Goal: Task Accomplishment & Management: Use online tool/utility

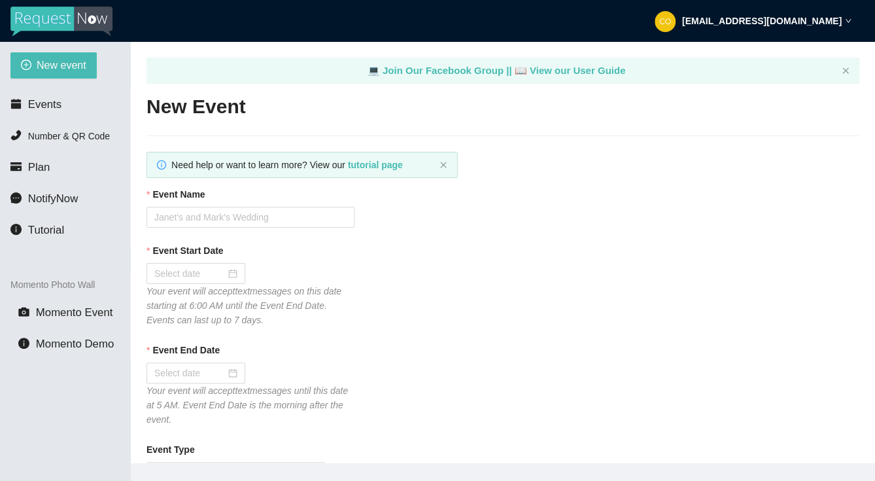
type textarea "[URL][DOMAIN_NAME]"
click at [79, 99] on li "Events" at bounding box center [65, 105] width 130 height 26
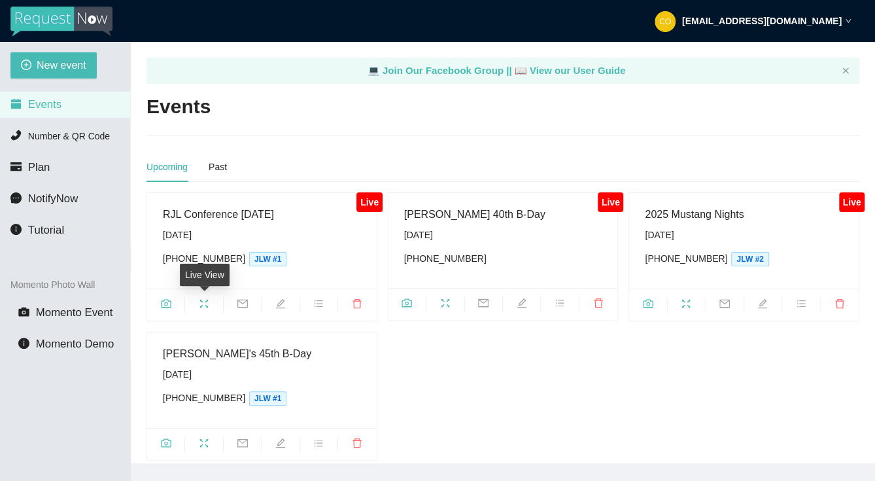
click at [209, 301] on icon "fullscreen" at bounding box center [204, 303] width 10 height 10
click at [289, 231] on div "[DATE]" at bounding box center [262, 235] width 198 height 14
click at [186, 220] on div "RJL Conference [DATE]" at bounding box center [262, 214] width 198 height 16
click at [202, 302] on icon "fullscreen" at bounding box center [204, 303] width 10 height 10
click at [168, 309] on span "camera" at bounding box center [165, 305] width 37 height 14
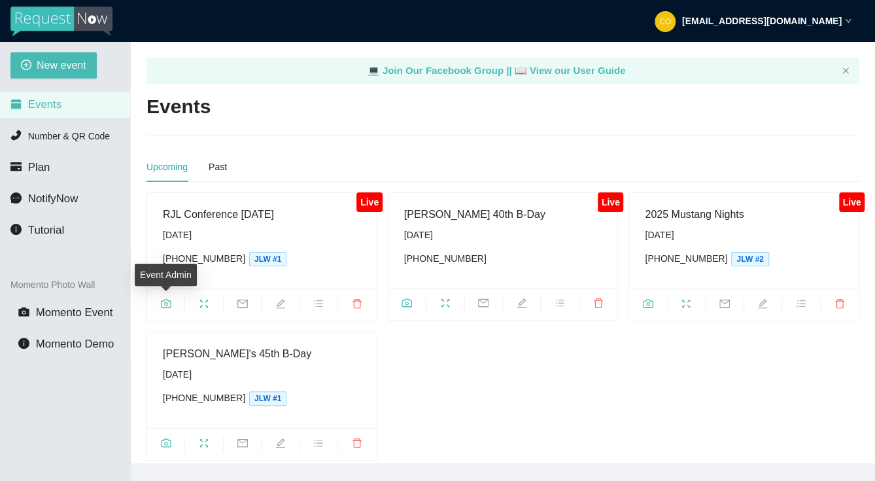
click at [171, 298] on icon "camera" at bounding box center [166, 303] width 10 height 10
click at [239, 308] on icon "mail" at bounding box center [242, 303] width 10 height 10
click at [274, 309] on span "edit" at bounding box center [280, 305] width 37 height 14
type textarea "[URL][DOMAIN_NAME]"
click at [316, 306] on icon "bars" at bounding box center [318, 303] width 10 height 10
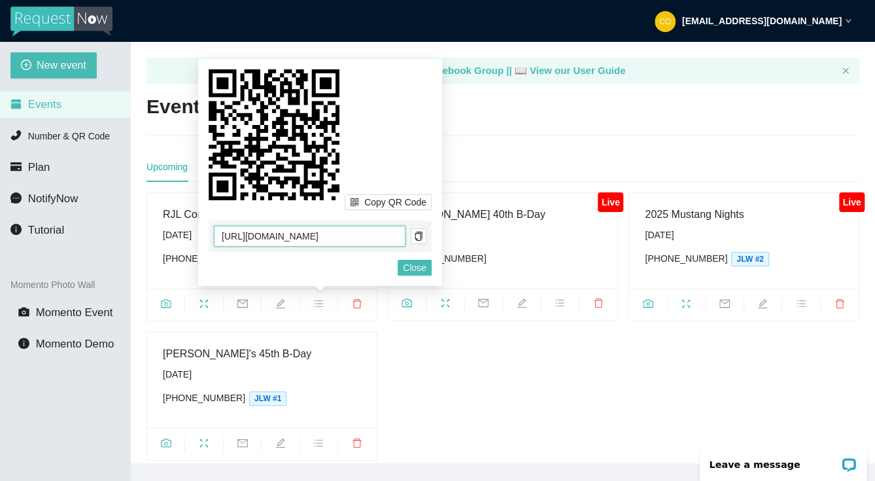
click at [364, 232] on input "[URL][DOMAIN_NAME]" at bounding box center [310, 236] width 192 height 21
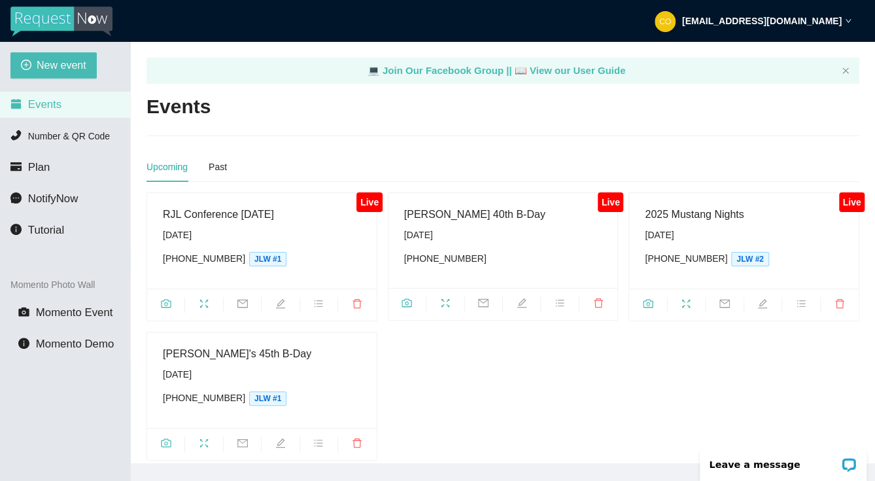
click at [440, 370] on div "Live RJL Conference [DATE] [DATE] [PHONE_NUMBER] JLW #1 Live [PERSON_NAME] 40th…" at bounding box center [503, 326] width 724 height 268
click at [190, 235] on div "[DATE]" at bounding box center [262, 235] width 198 height 14
click at [166, 303] on icon "camera" at bounding box center [166, 303] width 10 height 9
